Goal: Information Seeking & Learning: Find specific fact

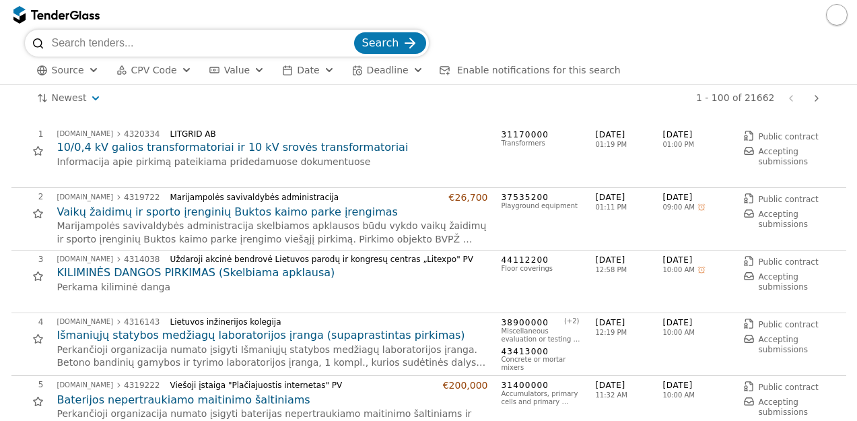
click at [168, 30] on input "search" at bounding box center [202, 43] width 300 height 27
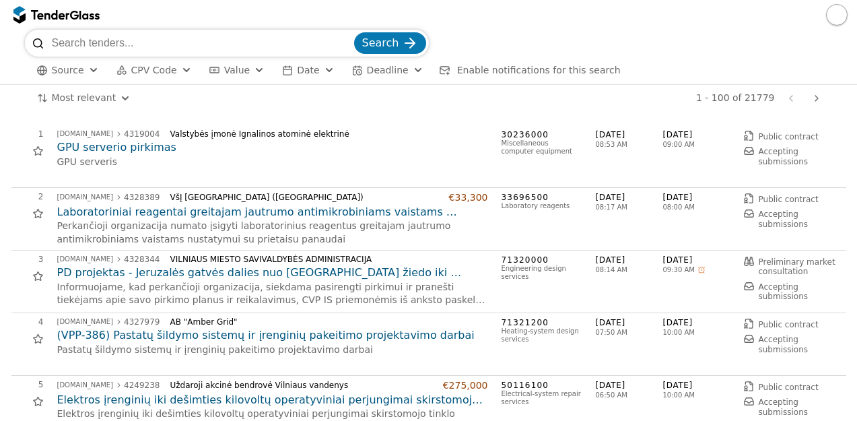
click at [252, 43] on input "search" at bounding box center [202, 43] width 300 height 27
type input "infrastruktūros valdymo agentūra"
click at [354, 32] on button "Search" at bounding box center [390, 43] width 72 height 22
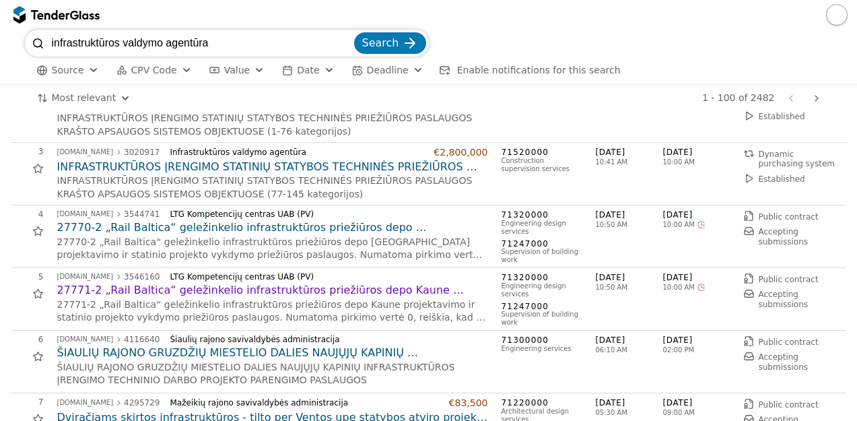
scroll to position [157, 0]
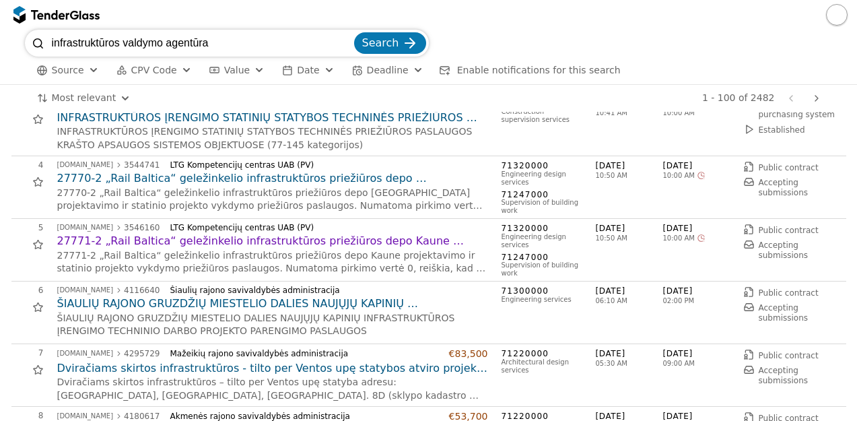
drag, startPoint x: 852, startPoint y: 415, endPoint x: 519, endPoint y: 327, distance: 343.9
click at [519, 327] on div "71300000 Engineering services" at bounding box center [542, 312] width 81 height 54
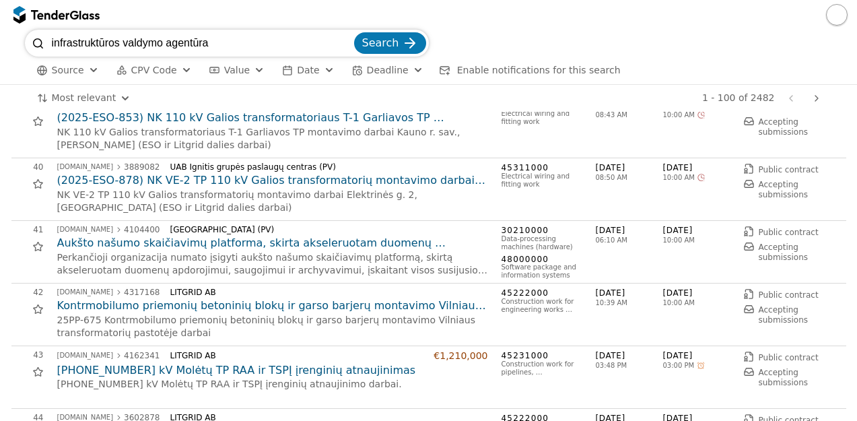
scroll to position [2418, 0]
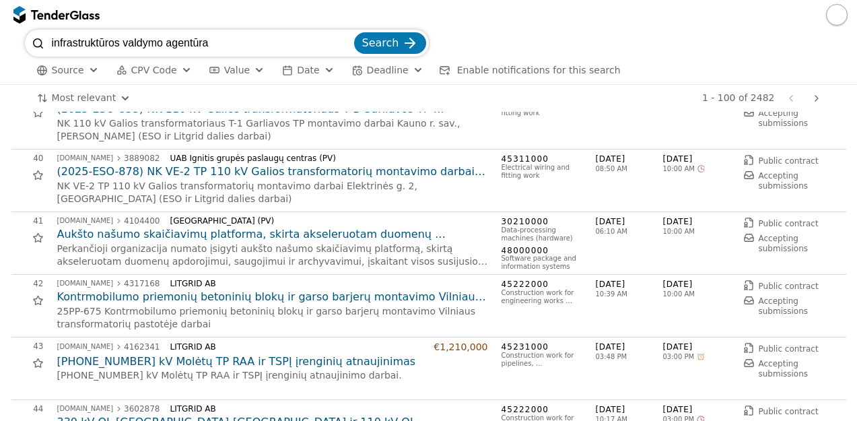
click at [200, 32] on input "infrastruktūros valdymo agentūra" at bounding box center [202, 43] width 300 height 27
click at [346, 45] on input "infrastruktūros valdymo agentūra" at bounding box center [202, 43] width 300 height 27
click at [351, 42] on input "infrastruktūros valdymo agentūra" at bounding box center [202, 43] width 300 height 27
click at [143, 74] on span "CPV Code" at bounding box center [154, 70] width 46 height 11
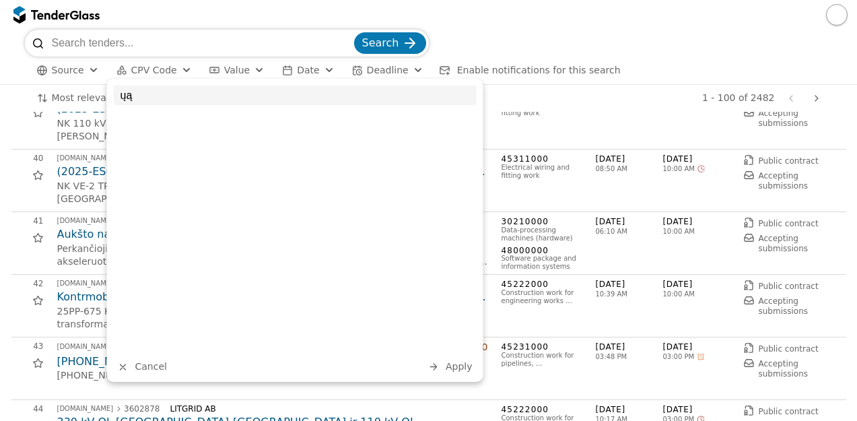
type input "ų"
type input "71"
click at [149, 118] on div "71000000 Architectural, construction, engineering and inspection services" at bounding box center [309, 125] width 335 height 24
click at [454, 359] on button "Apply" at bounding box center [450, 366] width 53 height 17
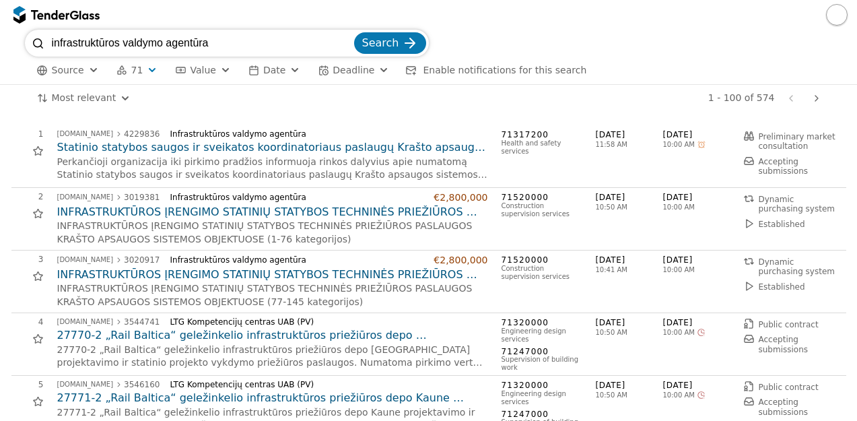
click at [69, 75] on span "Source" at bounding box center [68, 70] width 32 height 11
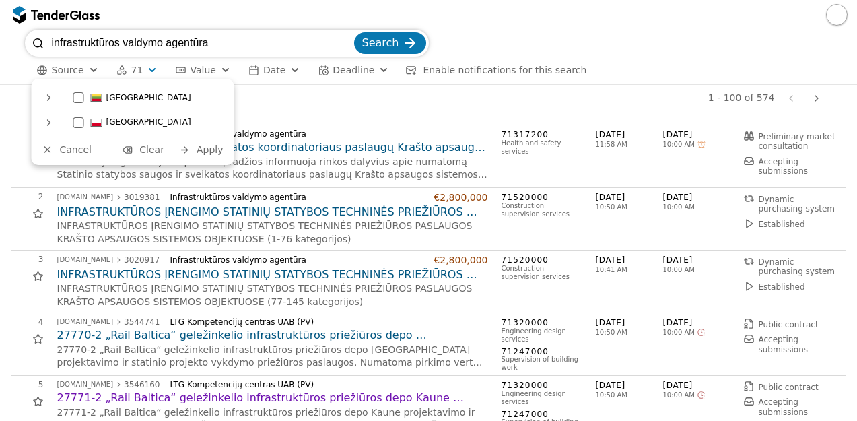
click at [70, 77] on button "Source" at bounding box center [68, 70] width 73 height 17
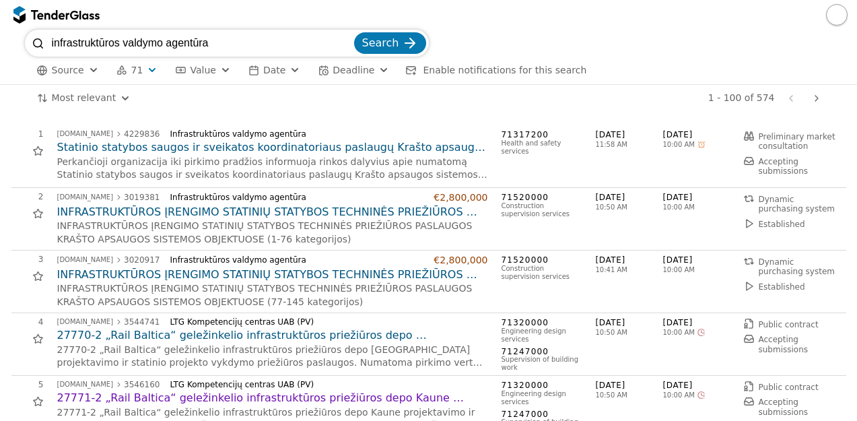
click at [72, 106] on div "Most relevant Save this search 1 - 100 of 574 Previous page Next page" at bounding box center [429, 98] width 808 height 27
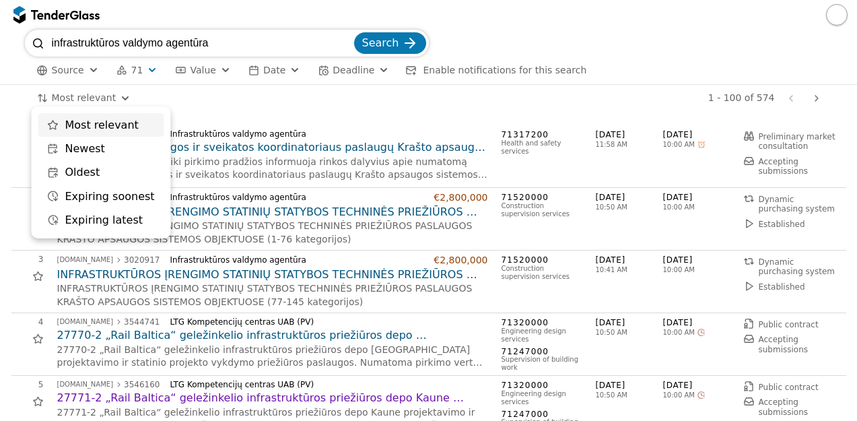
click at [78, 100] on html "infrastruktūros valdymo agentūra Search Source 71 Type Buyer Value Date Deadlin…" at bounding box center [428, 210] width 857 height 421
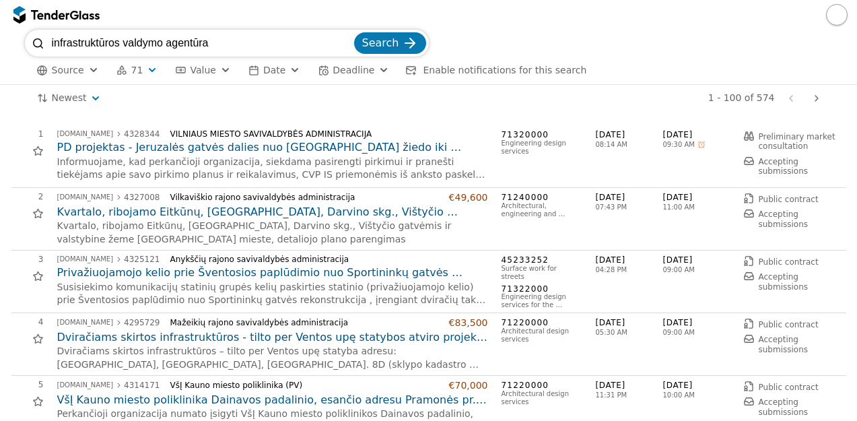
click at [204, 209] on h2 "Kvartalo, ribojamo Eitkūnų, [GEOGRAPHIC_DATA], Darvino skg., Vištyčio gatvėmis …" at bounding box center [272, 212] width 431 height 15
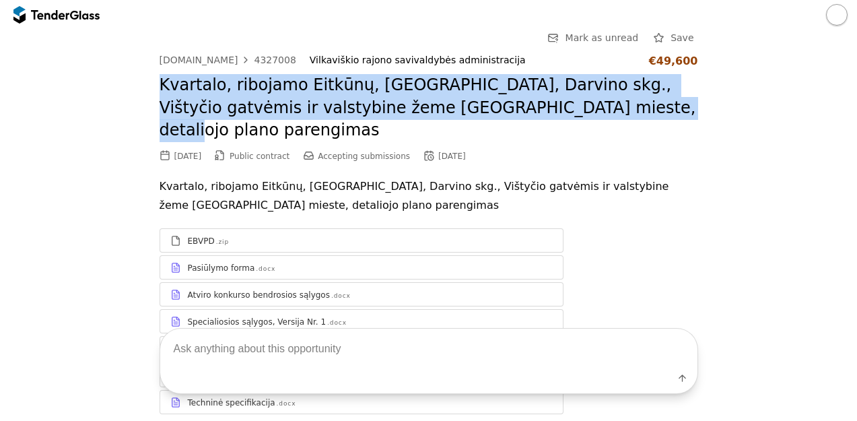
drag, startPoint x: 151, startPoint y: 84, endPoint x: 595, endPoint y: 111, distance: 444.5
click at [595, 111] on div "Go Back Mark as unread Save [DOMAIN_NAME] 4327008 Vilkaviškio rajono savivaldyb…" at bounding box center [429, 232] width 844 height 405
copy h2 "Kvartalo, ribojamo Eitkūnų, [GEOGRAPHIC_DATA], Darvino skg., Vištyčio gatvėmis …"
